Goal: Check status

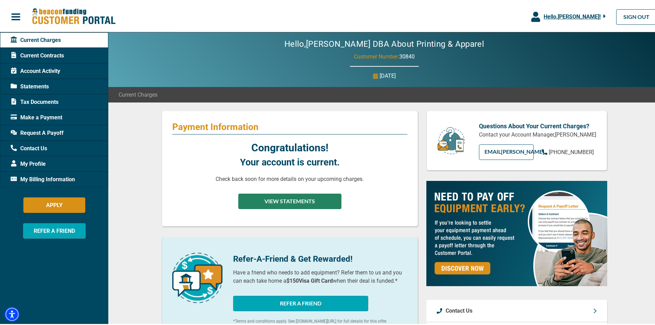
click at [282, 195] on button "VIEW STATEMENTS" at bounding box center [289, 199] width 103 height 15
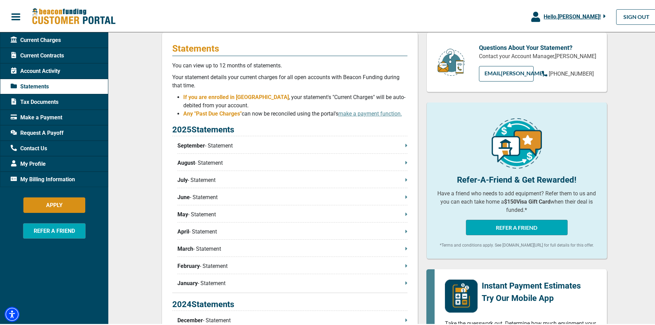
scroll to position [92, 0]
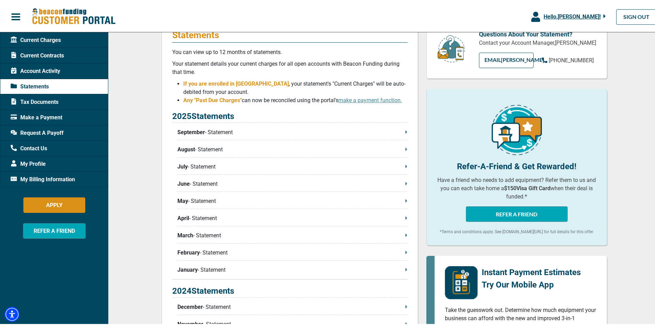
click at [338, 135] on p "September - Statement" at bounding box center [292, 131] width 230 height 8
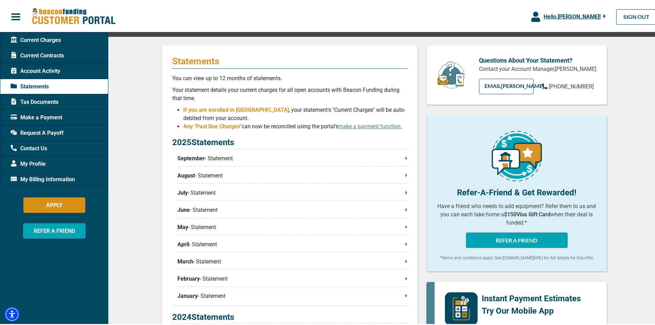
scroll to position [0, 0]
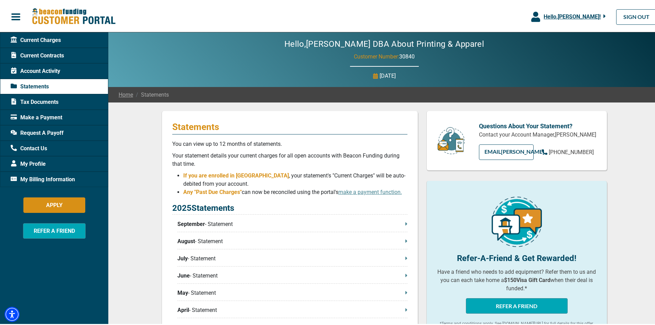
click at [34, 104] on span "Tax Documents" at bounding box center [35, 101] width 48 height 8
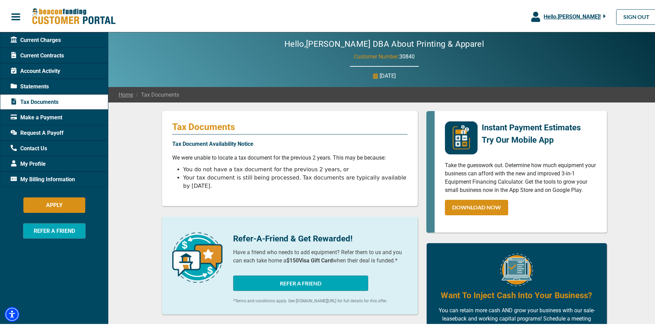
click at [35, 100] on span "Tax Documents" at bounding box center [35, 101] width 48 height 8
click at [41, 38] on span "Current Charges" at bounding box center [36, 39] width 50 height 8
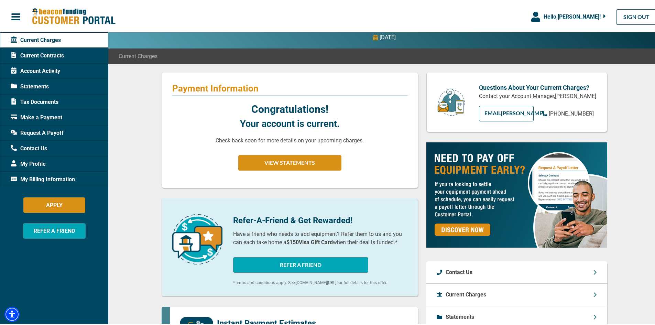
click at [42, 33] on div "Current Charges" at bounding box center [54, 38] width 108 height 15
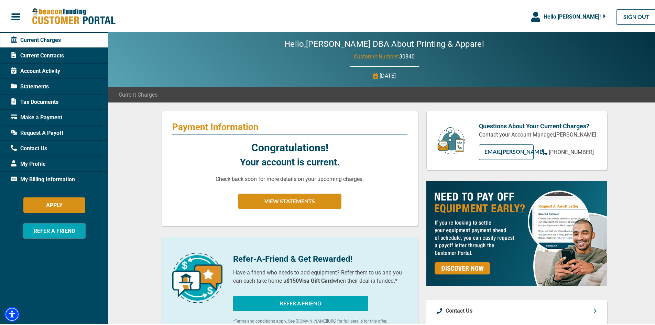
click at [42, 33] on div "Current Charges" at bounding box center [54, 38] width 108 height 15
click at [33, 54] on span "Current Contracts" at bounding box center [37, 54] width 53 height 8
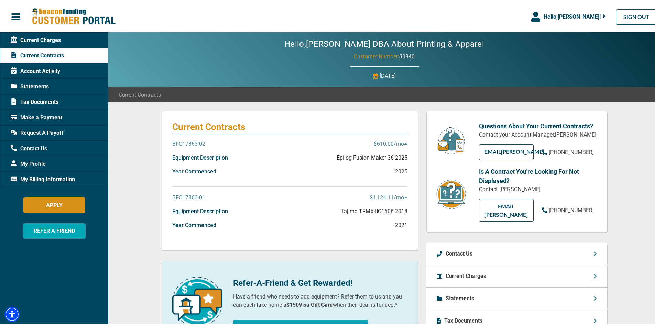
click at [186, 194] on p "BFC17863-01" at bounding box center [188, 196] width 33 height 8
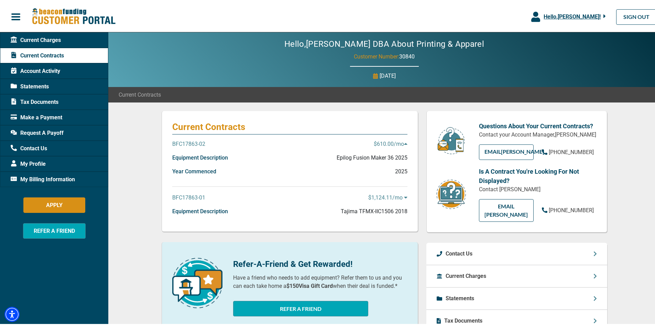
click at [186, 194] on p "BFC17863-01" at bounding box center [188, 196] width 33 height 8
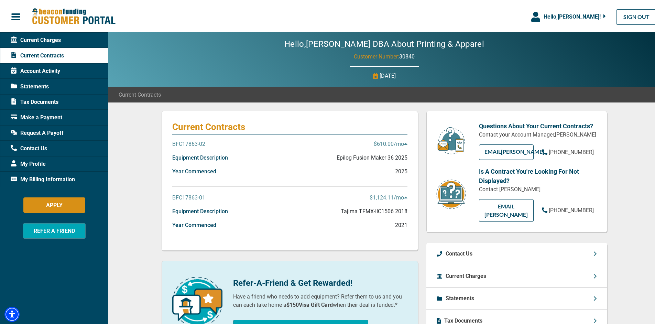
click at [190, 143] on p "BFC17863-02" at bounding box center [188, 142] width 33 height 8
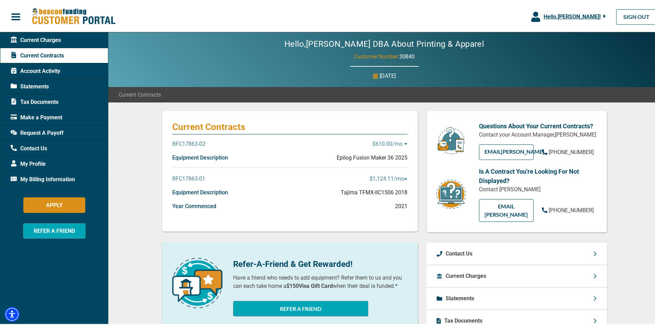
click at [190, 143] on p "BFC17863-02" at bounding box center [188, 142] width 33 height 8
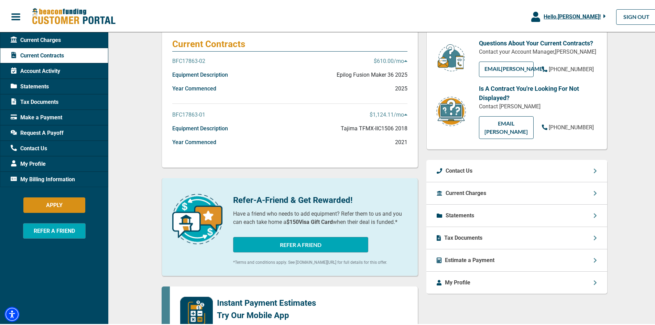
scroll to position [92, 0]
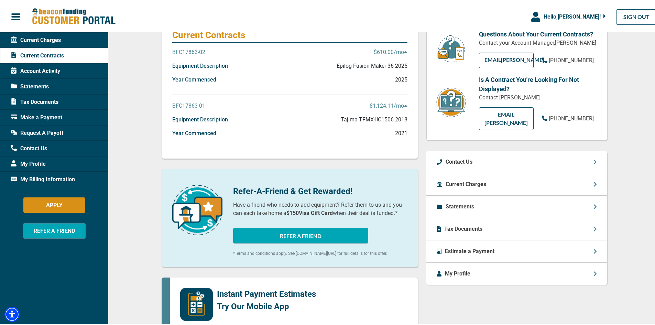
drag, startPoint x: 418, startPoint y: 171, endPoint x: 293, endPoint y: 178, distance: 124.6
drag, startPoint x: 293, startPoint y: 178, endPoint x: 467, endPoint y: 291, distance: 207.0
click at [467, 292] on div "Questions About Your Current Contracts? Contact your Account Manager, [PERSON_N…" at bounding box center [516, 269] width 189 height 503
click at [191, 52] on p "BFC17863-02" at bounding box center [188, 51] width 33 height 8
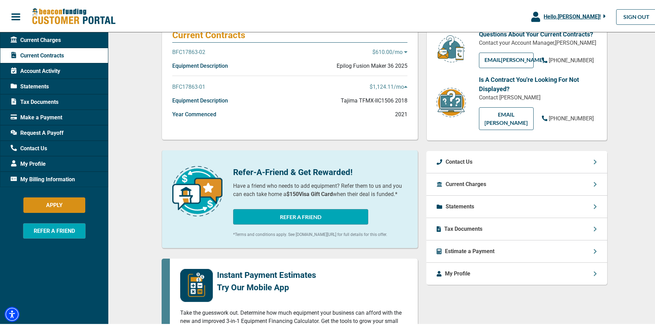
click at [177, 49] on p "BFC17863-02" at bounding box center [188, 51] width 33 height 8
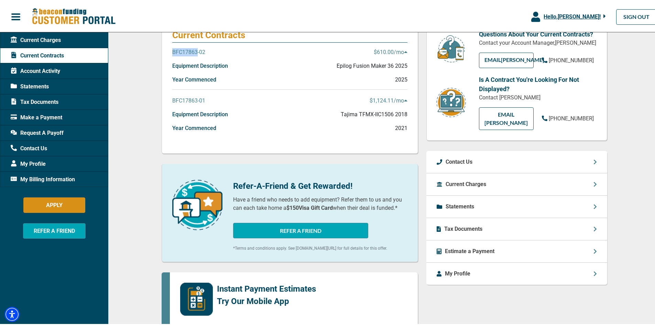
click at [177, 49] on p "BFC17863-02" at bounding box center [188, 51] width 33 height 8
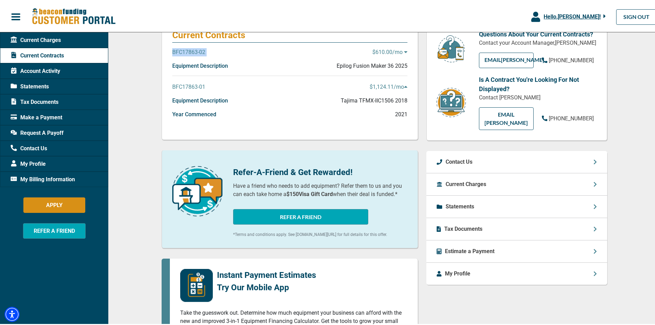
click at [177, 49] on p "BFC17863-02" at bounding box center [188, 51] width 33 height 8
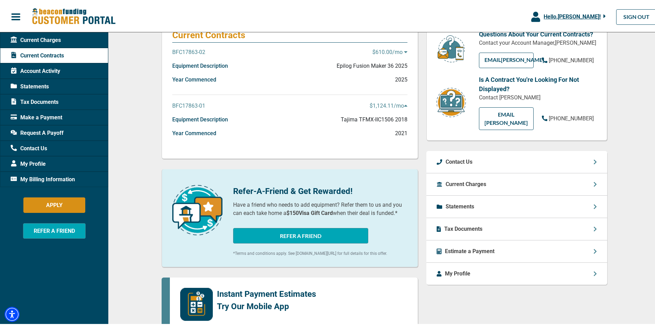
scroll to position [0, 0]
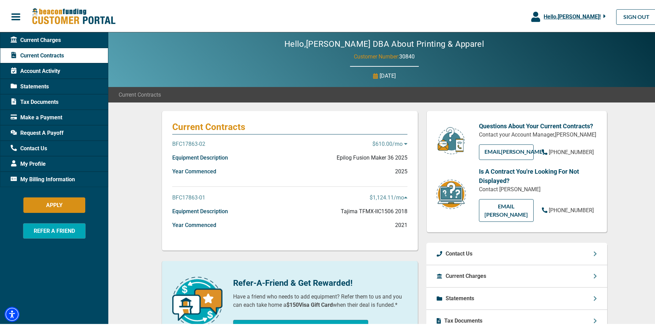
click at [52, 70] on span "Account Activity" at bounding box center [35, 70] width 49 height 8
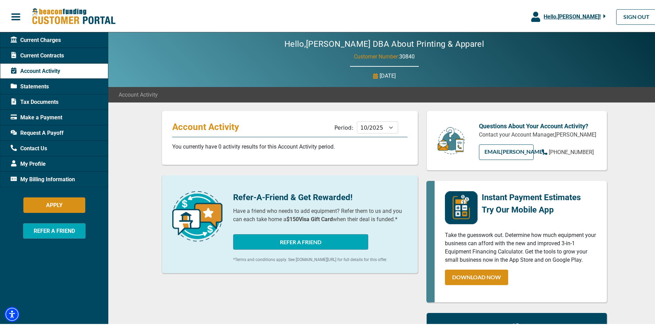
click at [39, 85] on span "Statements" at bounding box center [30, 85] width 38 height 8
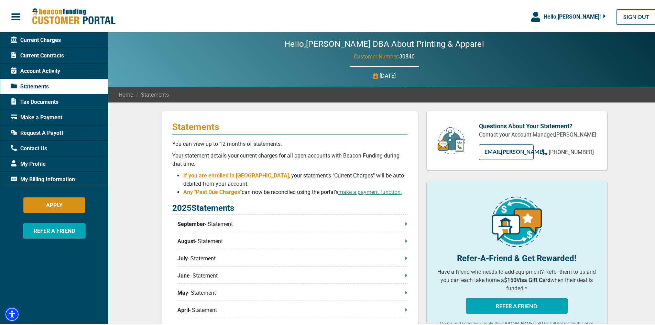
click at [45, 173] on div "My Billing Information" at bounding box center [54, 177] width 108 height 15
